Goal: Task Accomplishment & Management: Manage account settings

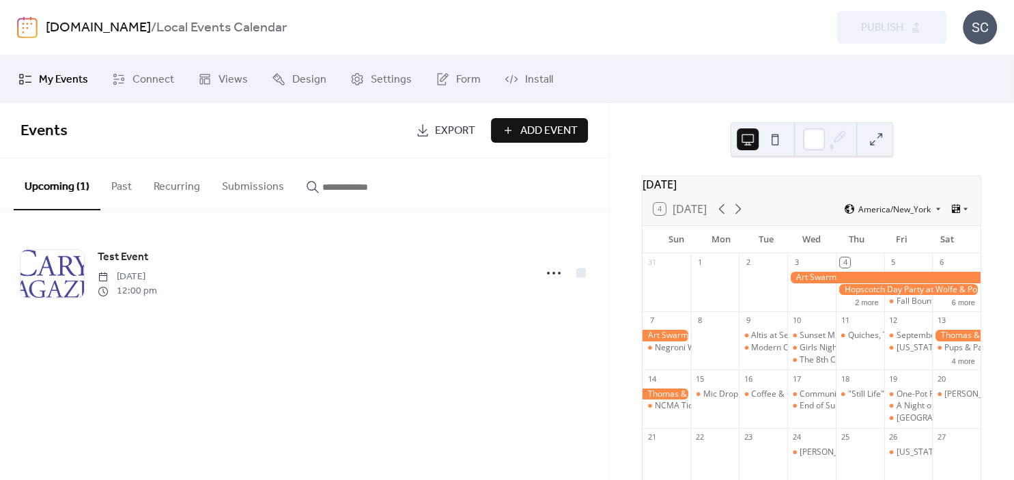
click at [775, 142] on button at bounding box center [775, 139] width 22 height 22
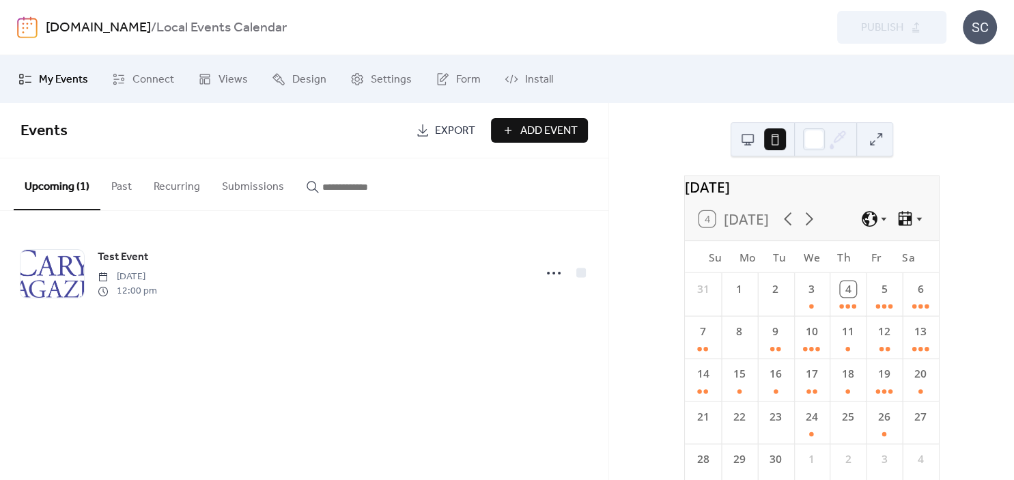
click at [744, 147] on button at bounding box center [748, 139] width 22 height 22
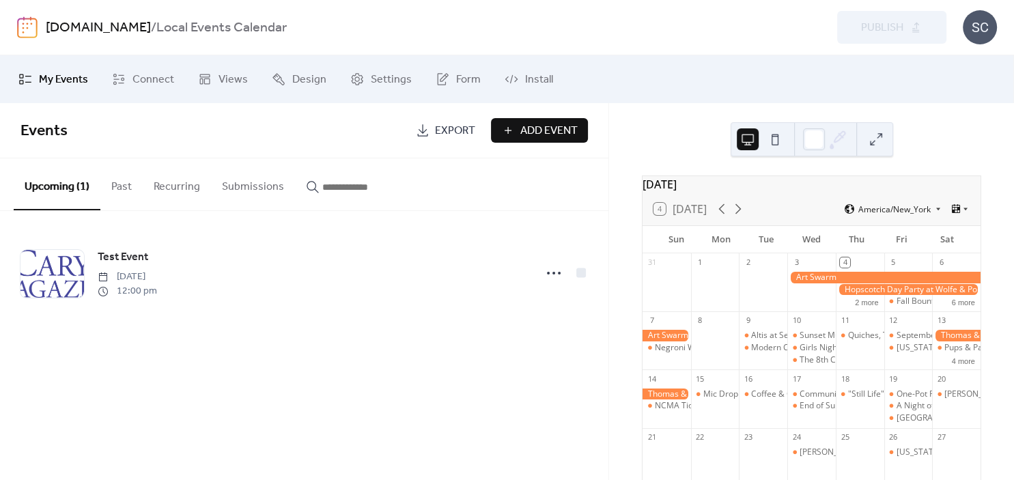
click at [518, 130] on button "Add Event" at bounding box center [539, 130] width 97 height 25
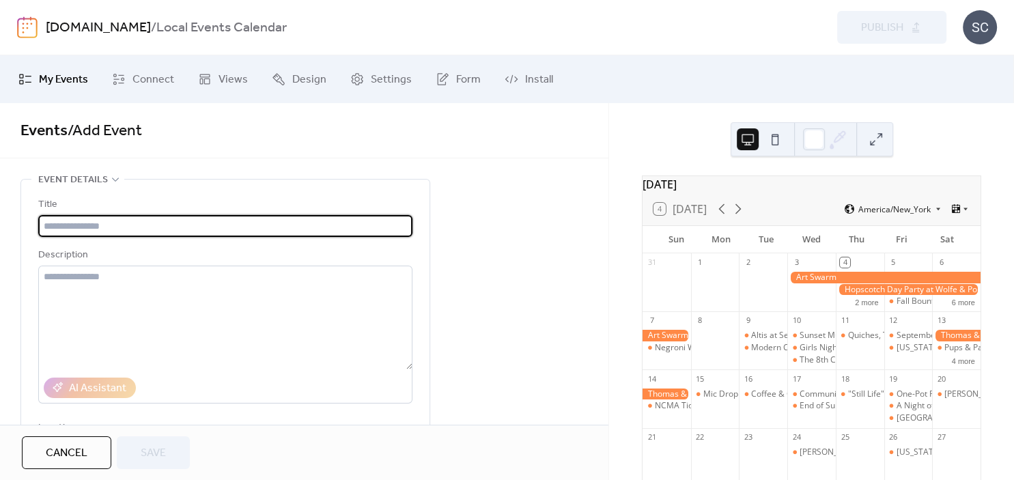
click at [76, 455] on span "Cancel" at bounding box center [67, 453] width 42 height 16
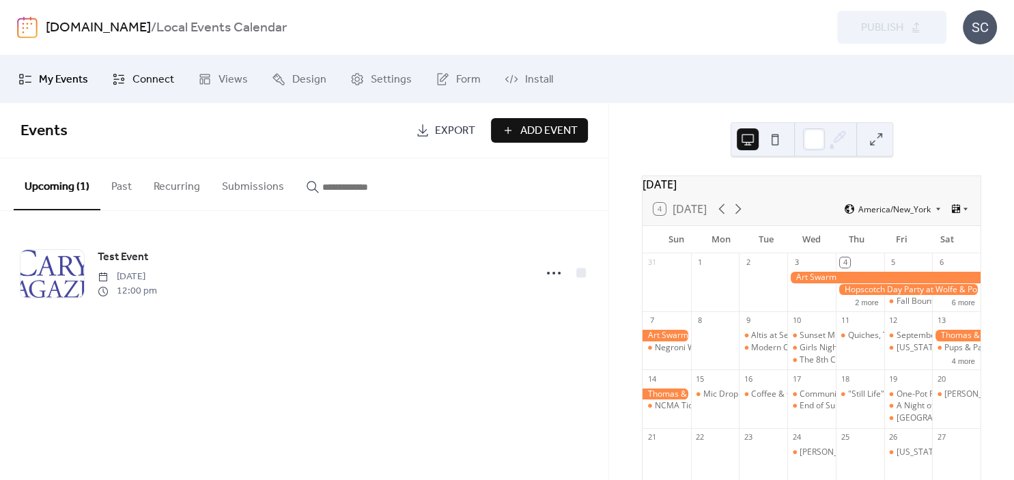
click at [152, 91] on link "Connect" at bounding box center [143, 79] width 83 height 37
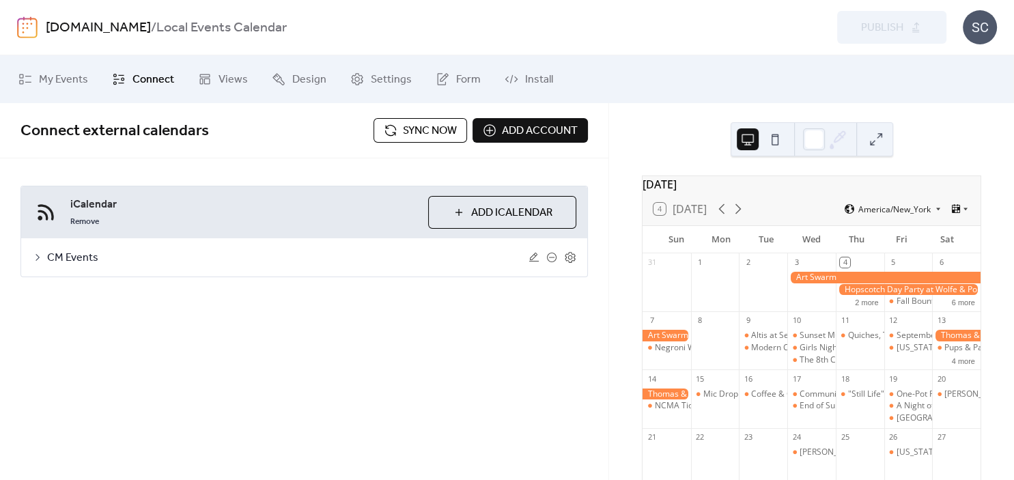
click at [527, 123] on span "Add account" at bounding box center [540, 131] width 76 height 16
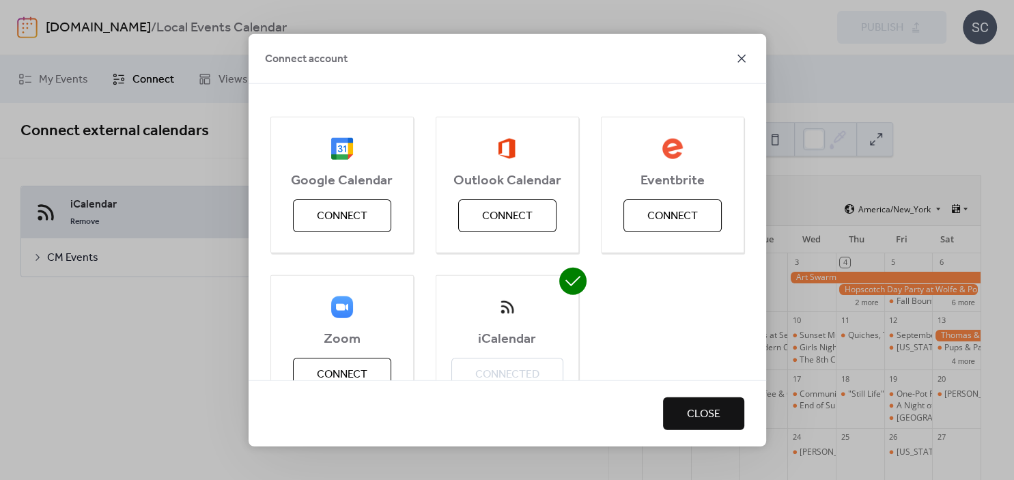
click at [741, 59] on icon at bounding box center [741, 58] width 16 height 16
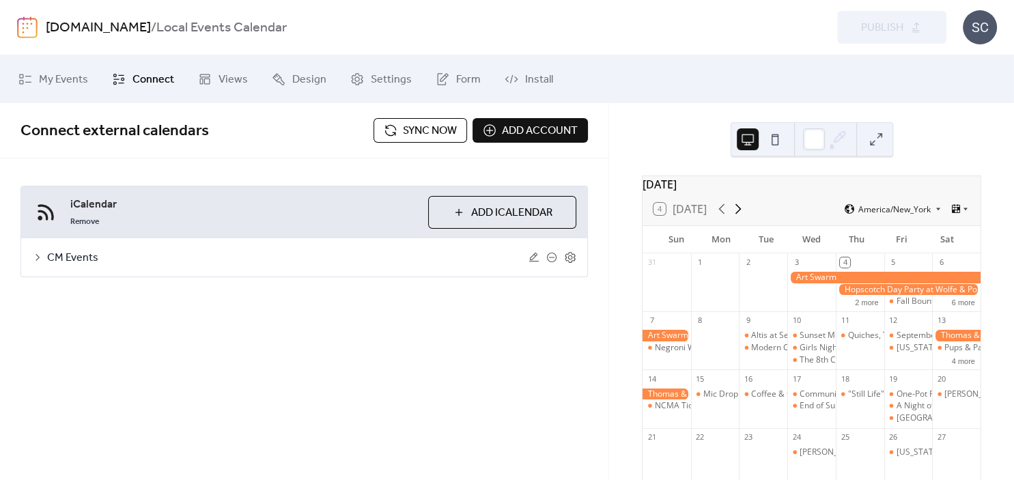
click at [741, 214] on icon at bounding box center [738, 209] width 6 height 10
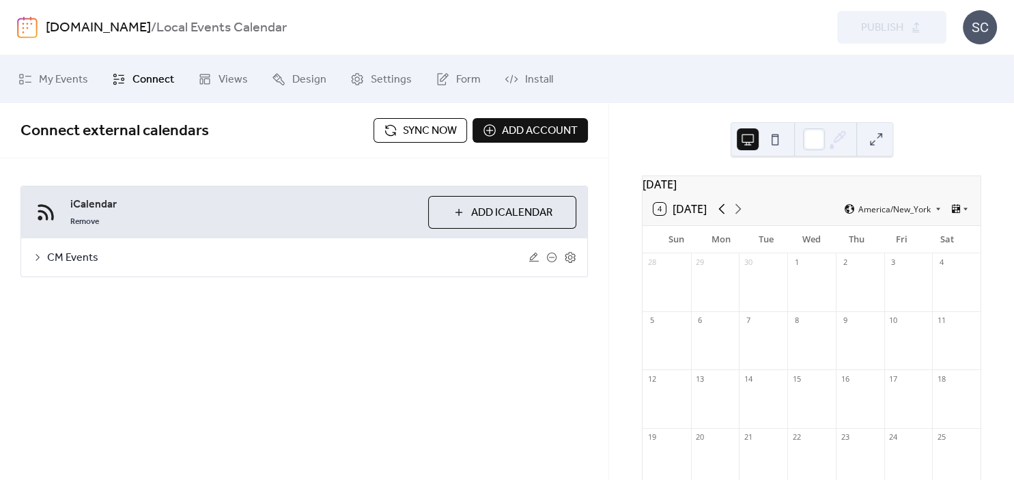
click at [722, 217] on icon at bounding box center [721, 209] width 16 height 16
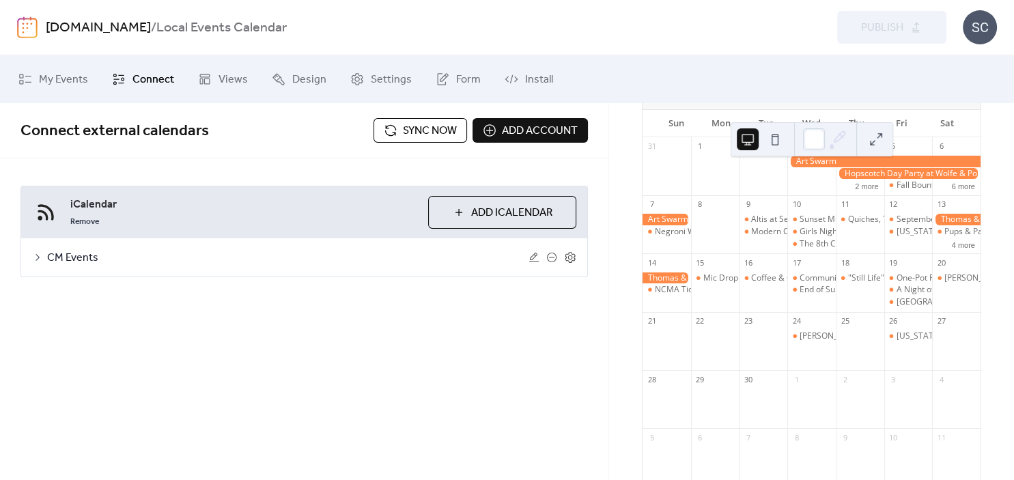
scroll to position [115, 0]
click at [550, 325] on div "Connect external calendars Sync now Add account iCalendar Remove Add iCalendar …" at bounding box center [304, 217] width 608 height 229
click at [56, 85] on span "My Events" at bounding box center [63, 80] width 49 height 16
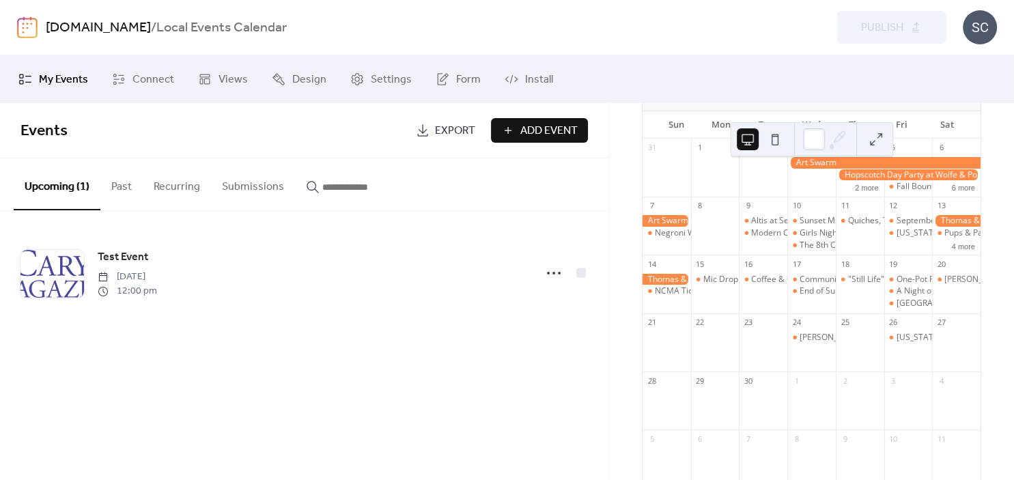
click at [253, 184] on button "Submissions" at bounding box center [253, 183] width 84 height 51
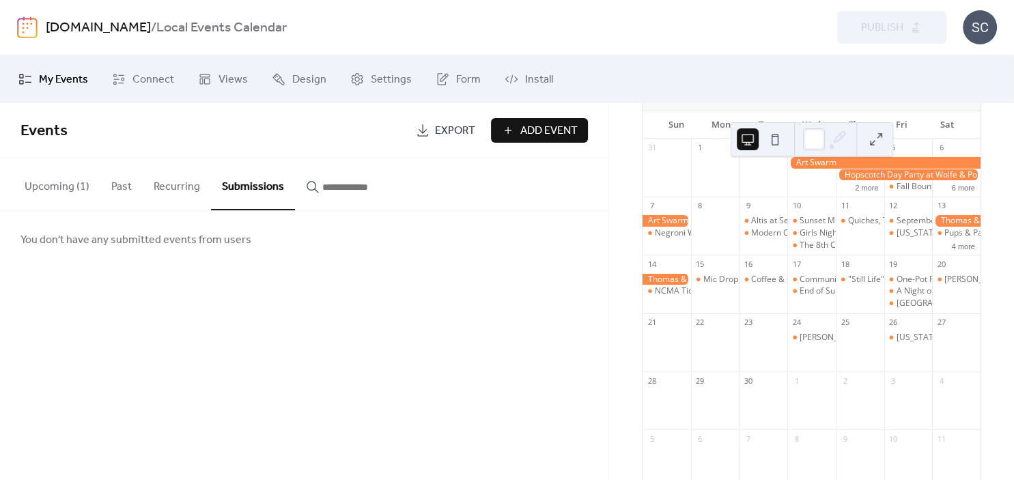
click at [53, 185] on button "Upcoming (1)" at bounding box center [57, 183] width 87 height 51
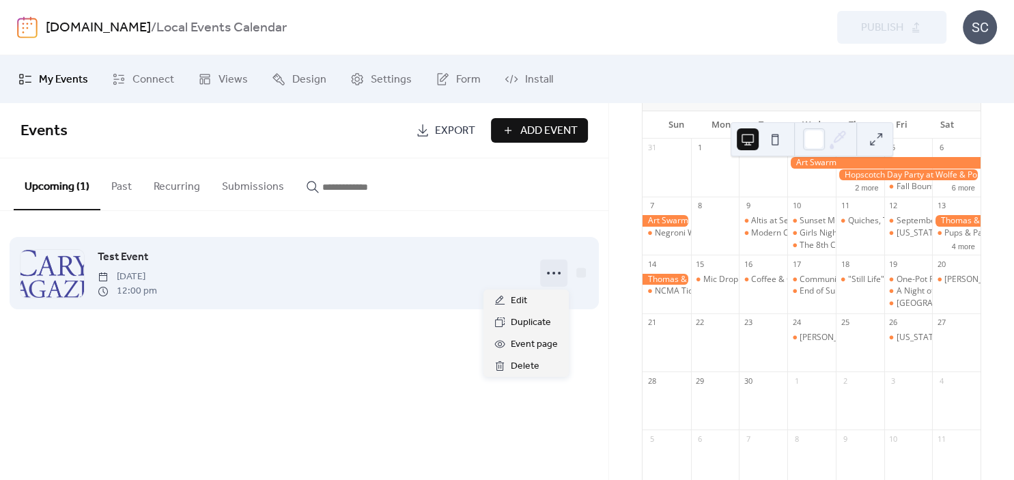
click at [558, 274] on icon at bounding box center [554, 273] width 22 height 22
